Goal: Task Accomplishment & Management: Use online tool/utility

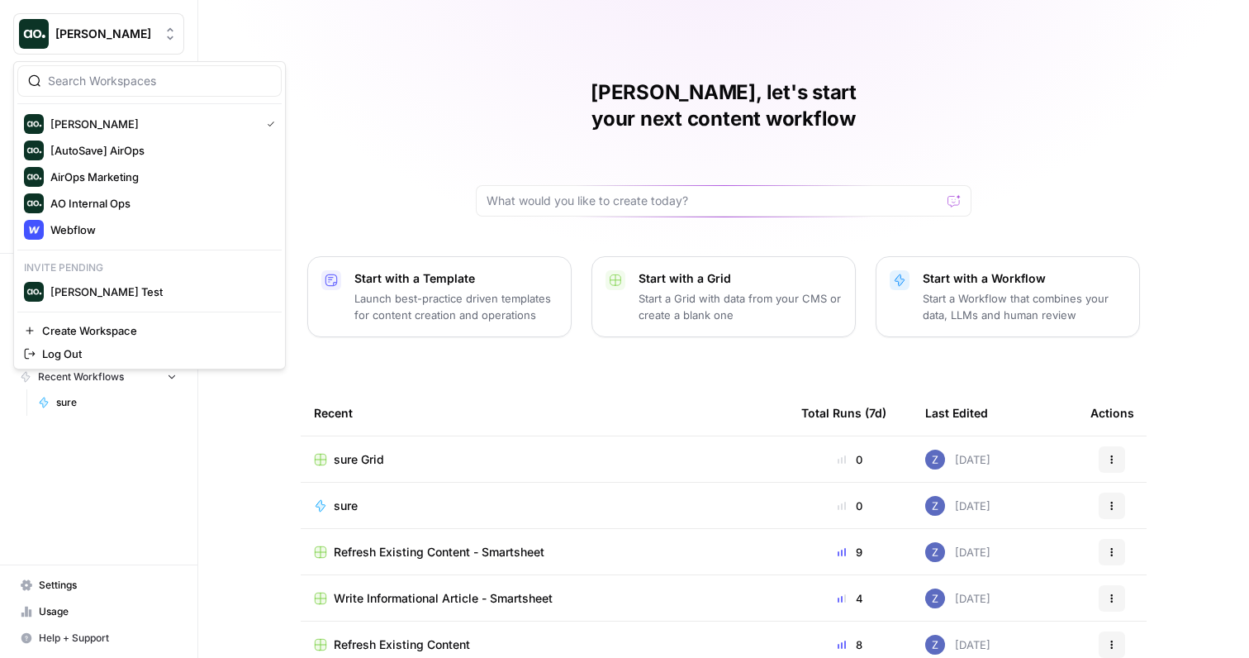
click at [119, 40] on span "Zoe Jessup" at bounding box center [105, 34] width 100 height 17
click at [111, 231] on span "Webflow" at bounding box center [159, 229] width 218 height 17
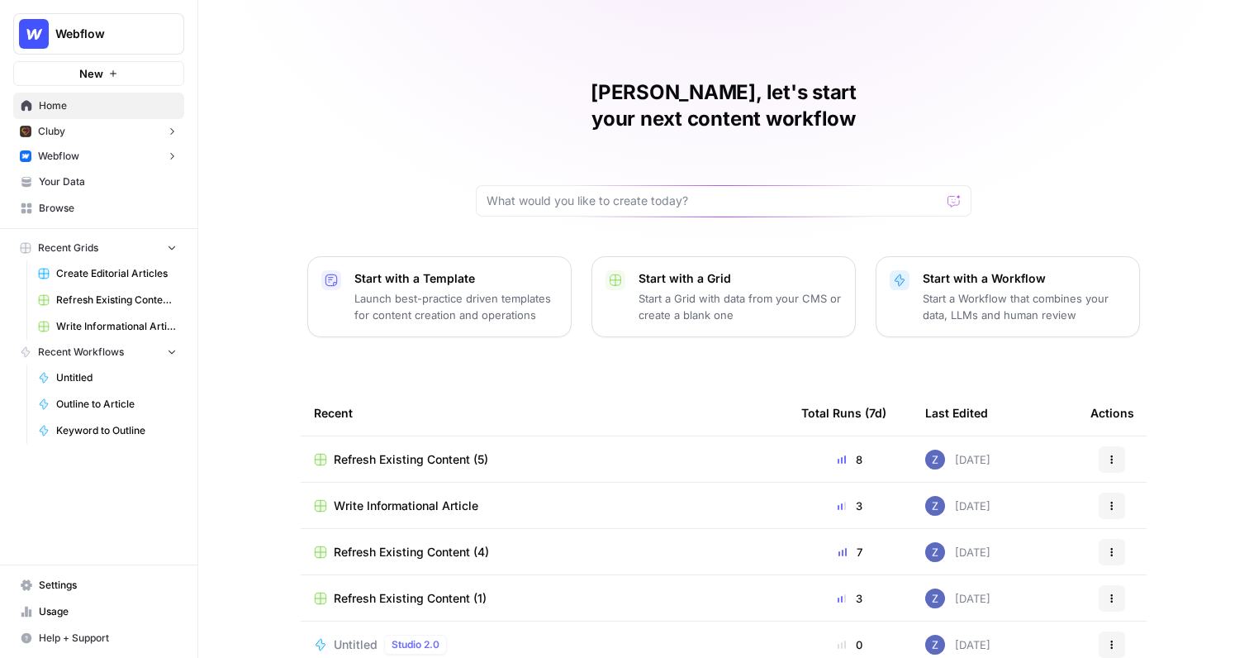
click at [135, 278] on span "Create Editorial Articles" at bounding box center [116, 273] width 121 height 15
click at [114, 302] on span "Refresh Existing Content (5)" at bounding box center [116, 299] width 121 height 15
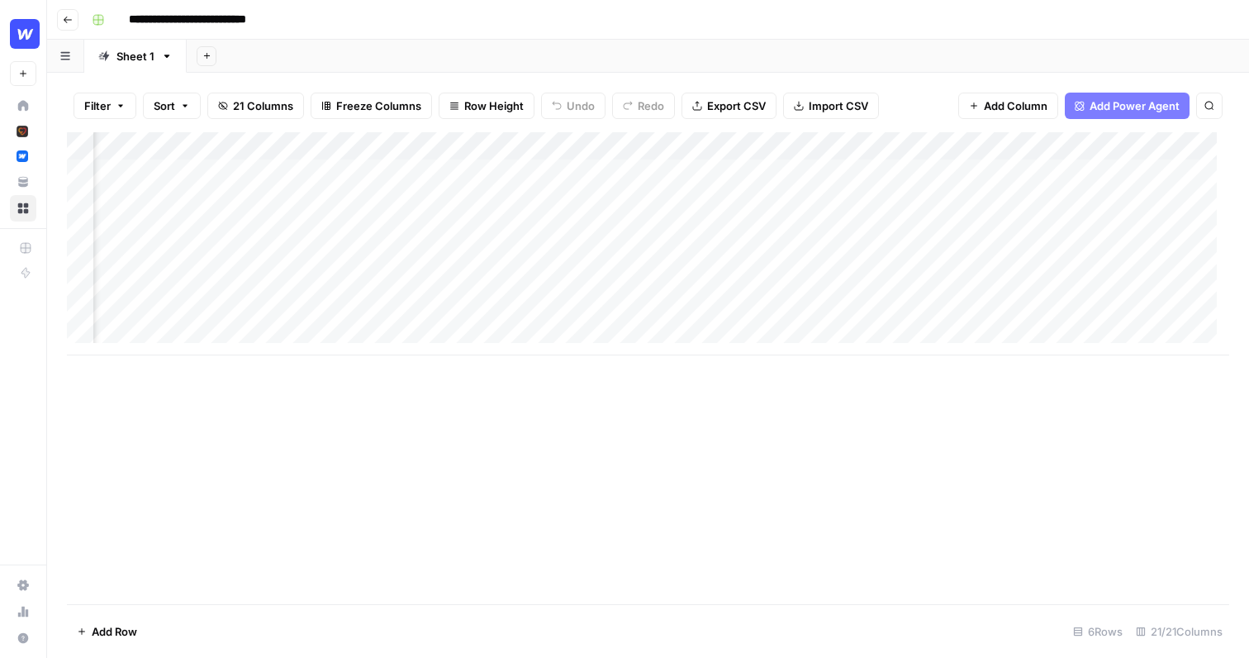
scroll to position [0, 1425]
click at [1030, 172] on div "Add Column" at bounding box center [648, 243] width 1163 height 223
click at [674, 142] on div "Add Column" at bounding box center [648, 314] width 1163 height 364
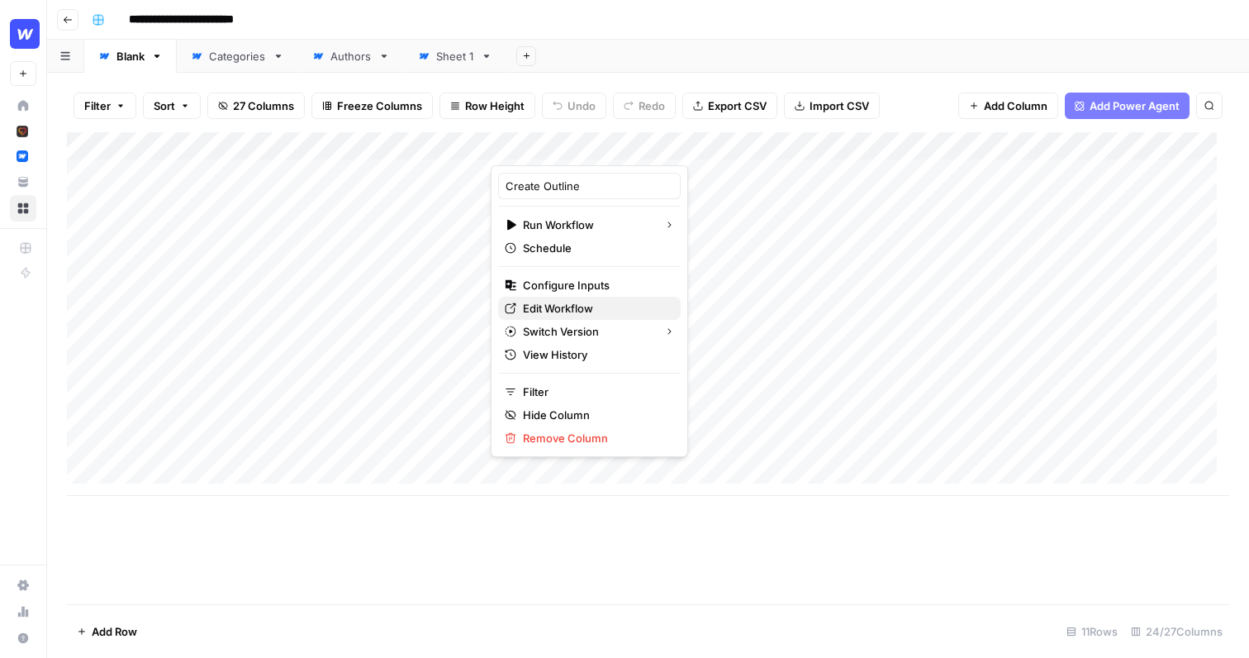
click at [559, 311] on span "Edit Workflow" at bounding box center [595, 308] width 145 height 17
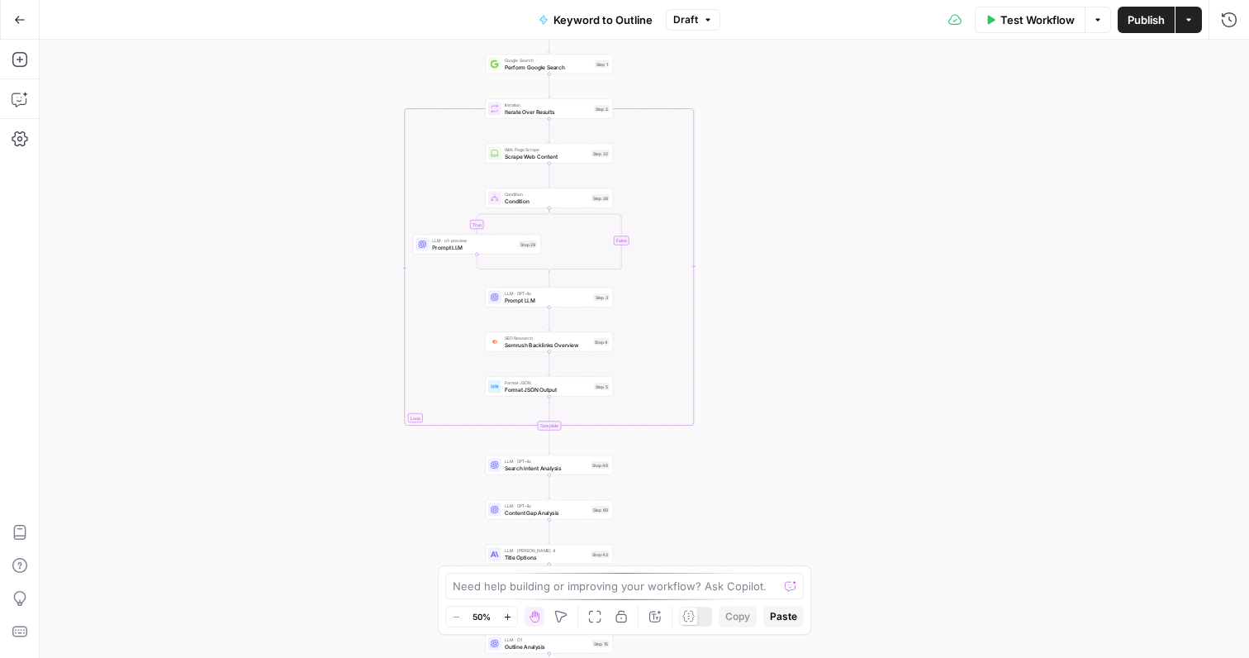
drag, startPoint x: 441, startPoint y: 196, endPoint x: 241, endPoint y: 326, distance: 238.8
click at [241, 327] on div "true false Workflow Set Inputs Inputs LLM · GPT-4o Search Query Step 40 Google …" at bounding box center [645, 349] width 1210 height 618
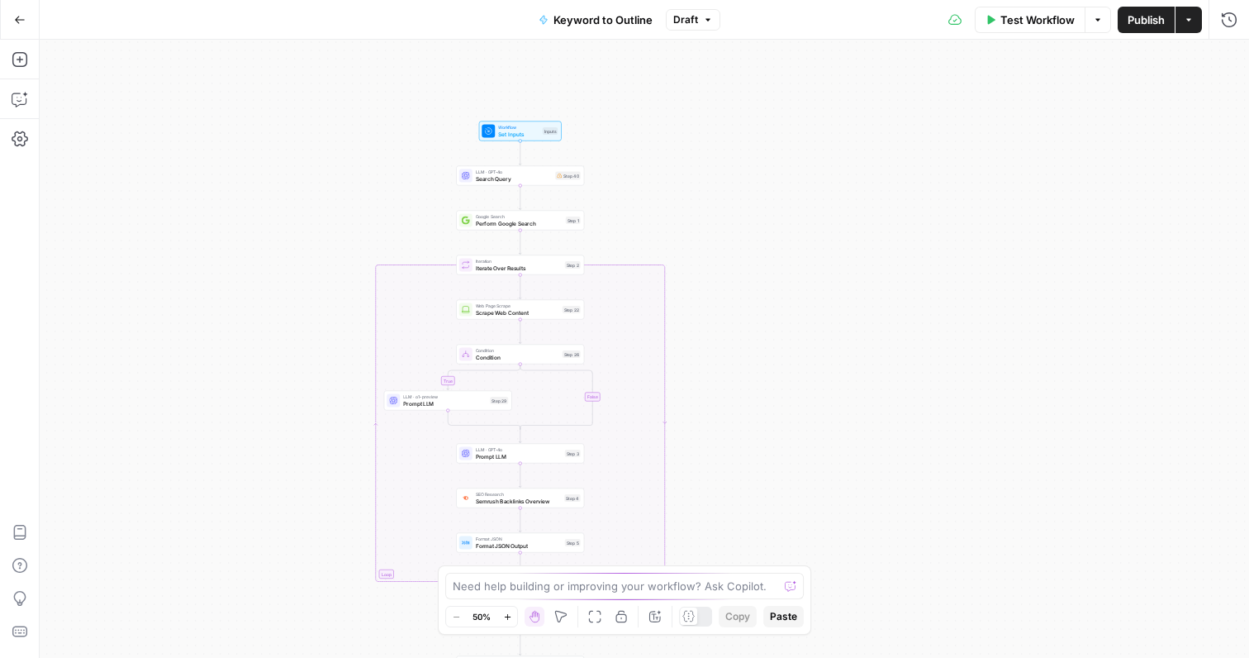
drag, startPoint x: 630, startPoint y: 136, endPoint x: 668, endPoint y: 254, distance: 124.1
click at [669, 254] on div "true false Workflow Set Inputs Inputs LLM · GPT-4o Search Query Step 40 Google …" at bounding box center [645, 349] width 1210 height 618
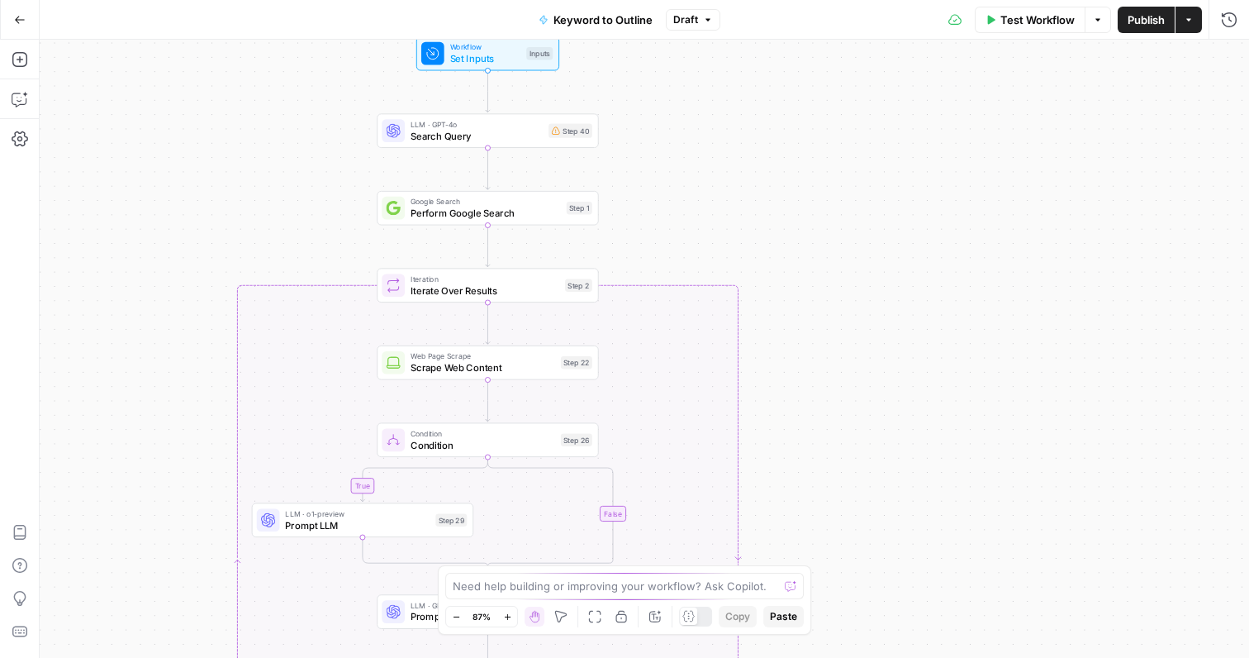
drag, startPoint x: 635, startPoint y: 205, endPoint x: 654, endPoint y: 230, distance: 31.2
click at [654, 231] on div "true false Workflow Set Inputs Inputs LLM · GPT-4o Search Query Step 40 Google …" at bounding box center [645, 349] width 1210 height 618
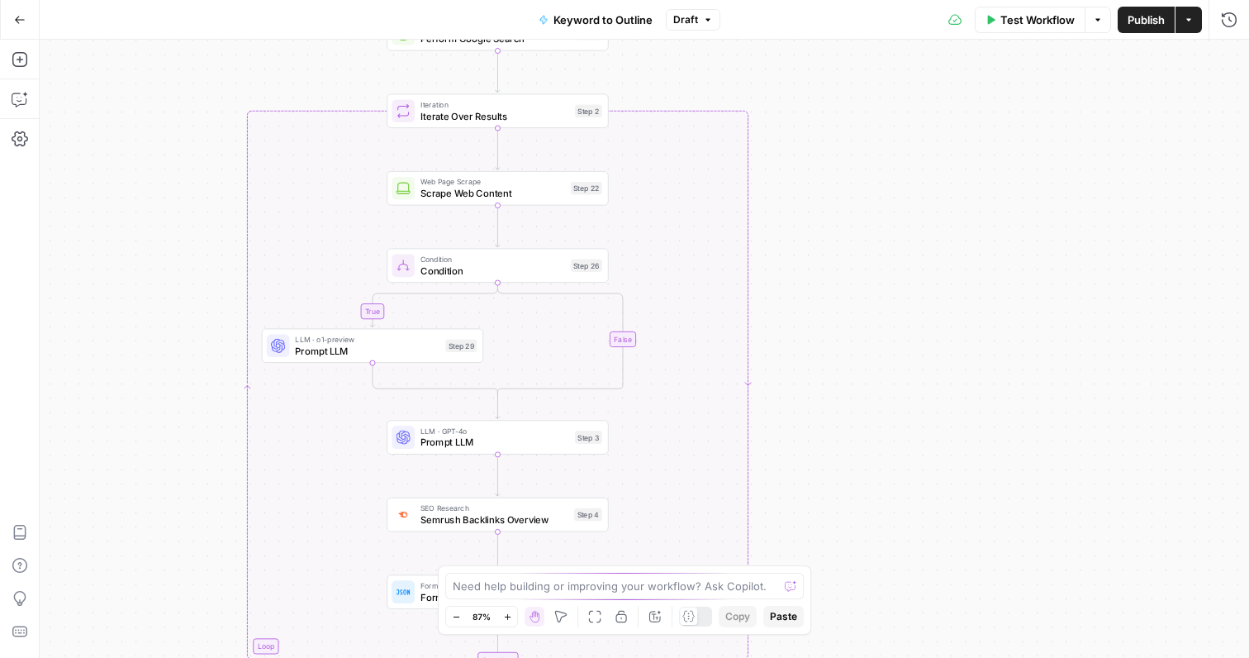
drag, startPoint x: 683, startPoint y: 388, endPoint x: 681, endPoint y: 188, distance: 199.1
click at [681, 188] on div "true false Workflow Set Inputs Inputs LLM · GPT-4o Search Query Step 40 Google …" at bounding box center [645, 349] width 1210 height 618
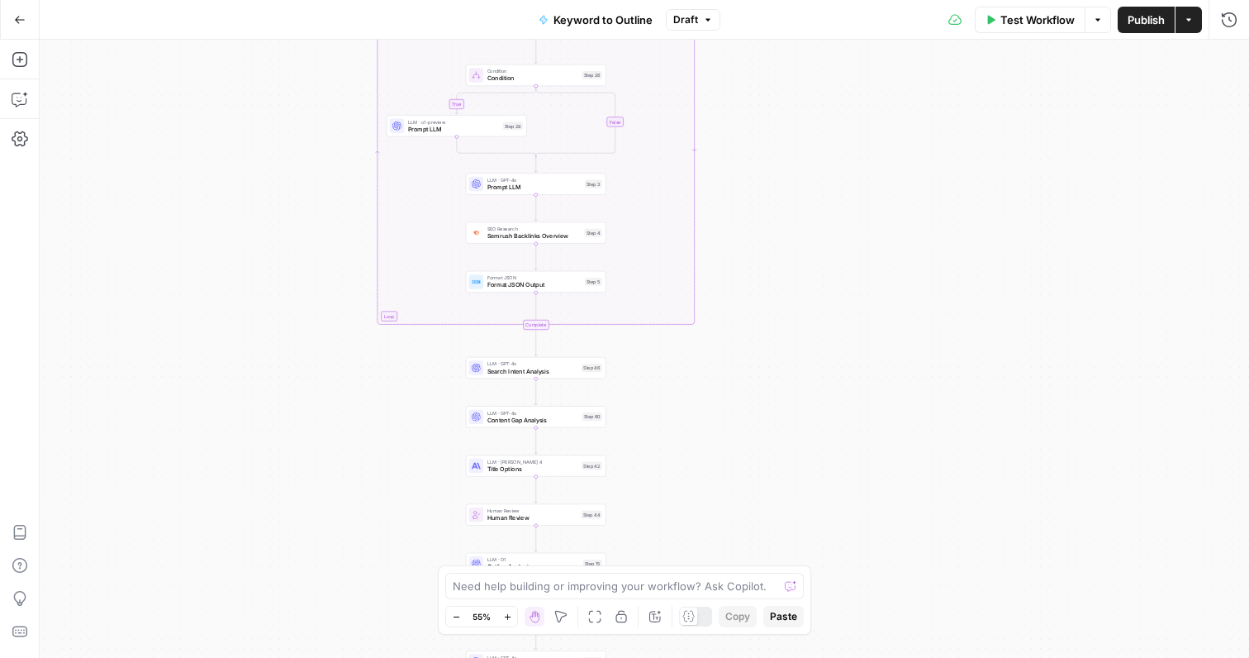
drag, startPoint x: 647, startPoint y: 478, endPoint x: 640, endPoint y: 267, distance: 211.7
click at [640, 267] on div "true false Workflow Set Inputs Inputs LLM · GPT-4o Search Query Step 40 Google …" at bounding box center [645, 349] width 1210 height 618
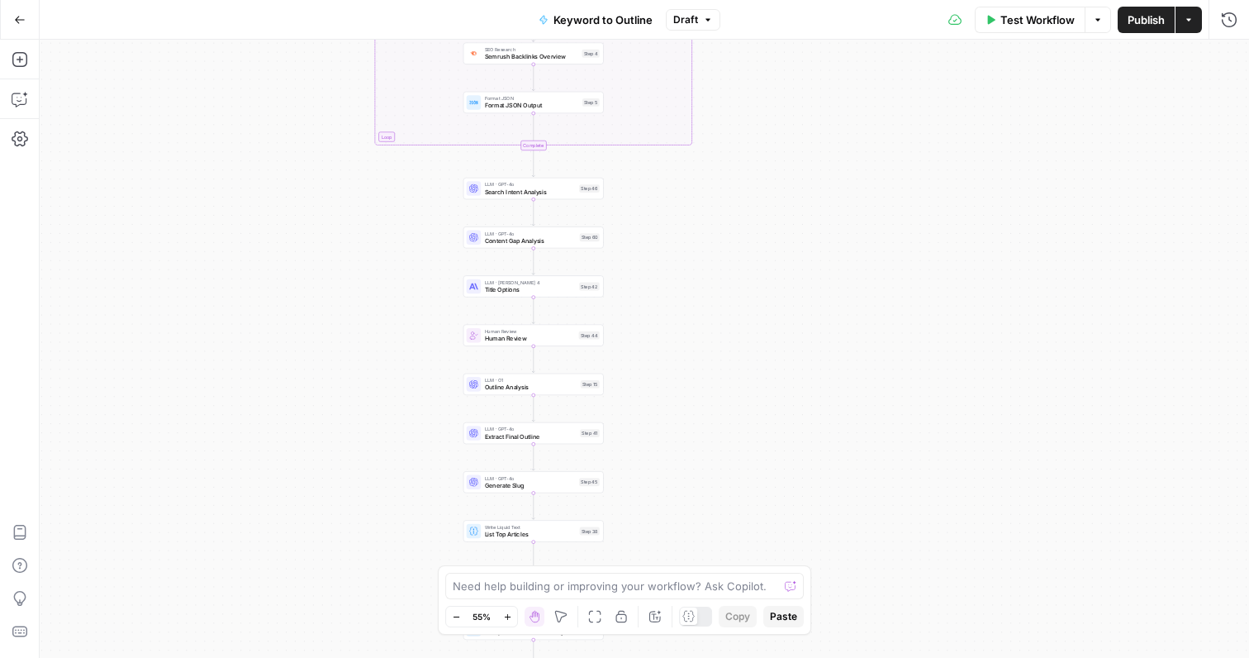
drag, startPoint x: 668, startPoint y: 491, endPoint x: 668, endPoint y: 309, distance: 181.8
click at [668, 309] on div "true false Workflow Set Inputs Inputs LLM · GPT-4o Search Query Step 40 Google …" at bounding box center [645, 349] width 1210 height 618
